Goal: Register for event/course

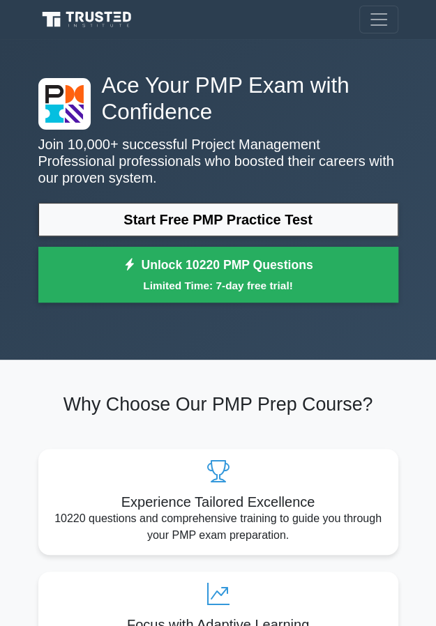
click at [334, 219] on link "Start Free PMP Practice Test" at bounding box center [218, 219] width 360 height 33
click at [301, 278] on small "Limited Time: 7-day free trial!" at bounding box center [218, 286] width 325 height 16
click at [285, 222] on link "Start Free PMP Practice Test" at bounding box center [218, 219] width 360 height 33
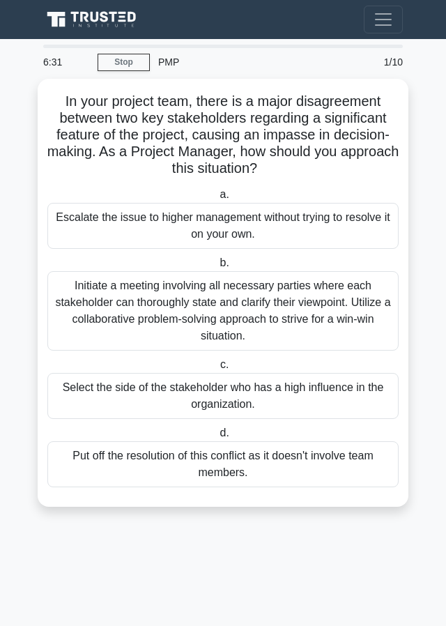
click at [125, 59] on link "Stop" at bounding box center [124, 62] width 52 height 17
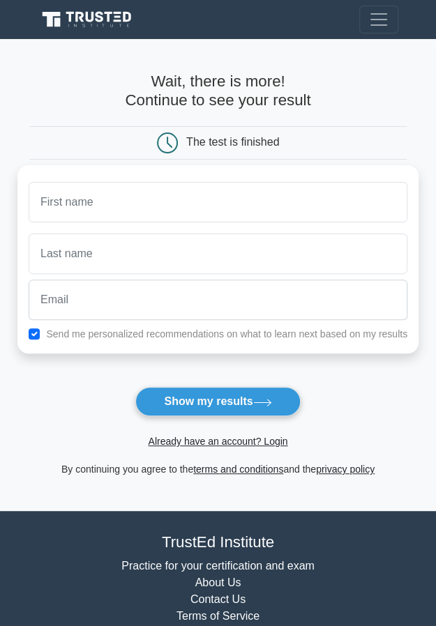
click at [290, 392] on button "Show my results" at bounding box center [217, 401] width 165 height 29
click at [281, 410] on button "Show my results" at bounding box center [217, 401] width 165 height 29
click at [279, 403] on button "Show my results" at bounding box center [217, 401] width 165 height 29
